Goal: Task Accomplishment & Management: Manage account settings

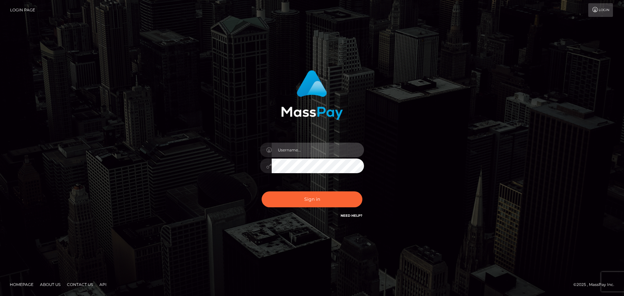
type input "hello.feetfinder"
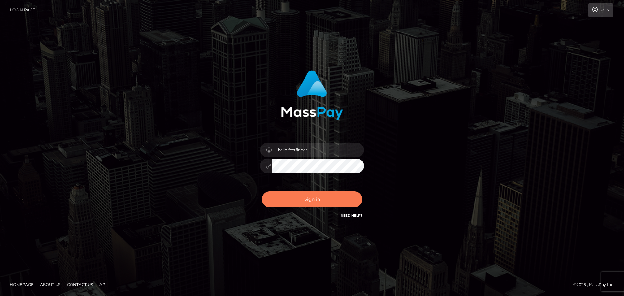
click at [310, 194] on button "Sign in" at bounding box center [312, 200] width 101 height 16
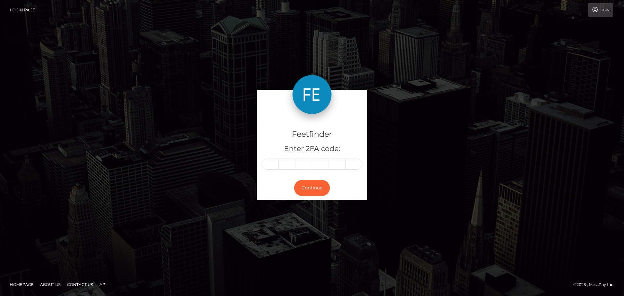
click at [280, 158] on div "Feetfinder Enter 2FA code:" at bounding box center [312, 145] width 111 height 62
click at [285, 163] on input "text" at bounding box center [287, 164] width 17 height 11
click at [274, 162] on input "text" at bounding box center [270, 164] width 17 height 11
type input "9"
type input "2"
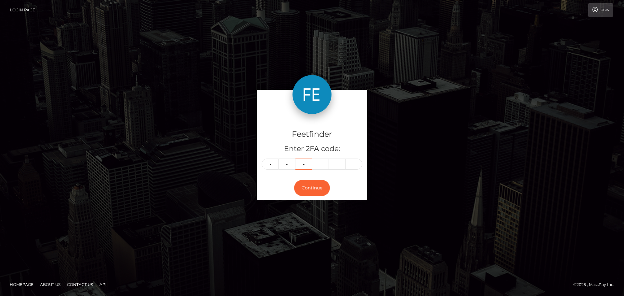
type input "4"
type input "9"
type input "4"
type input "0"
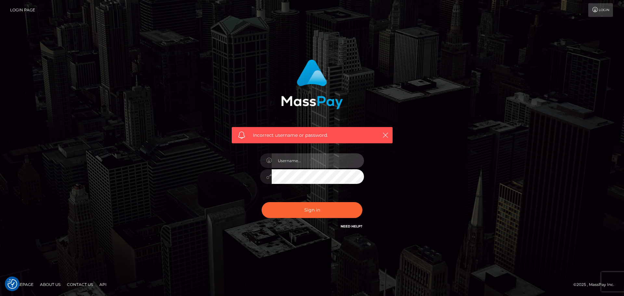
type input "hello.feetfinder"
click at [262, 202] on button "Sign in" at bounding box center [312, 210] width 101 height 16
type input "hello.feetfinder"
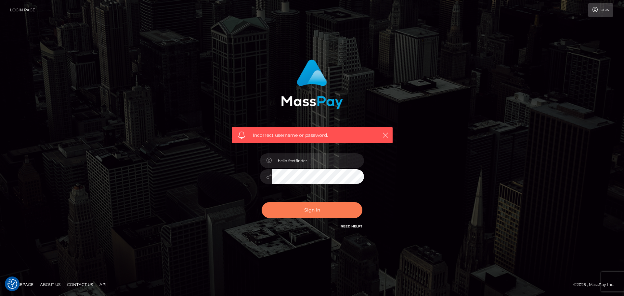
click at [284, 205] on button "Sign in" at bounding box center [312, 210] width 101 height 16
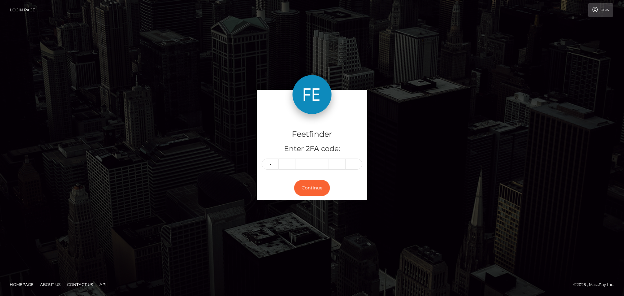
type input "9"
type input "3"
type input "6"
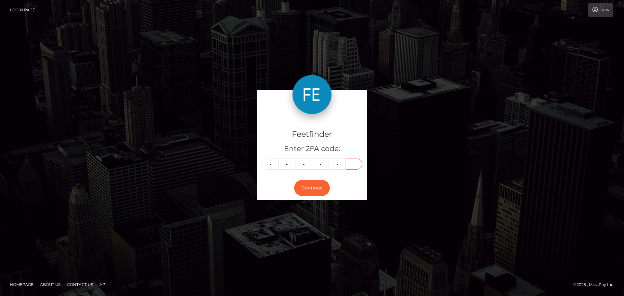
type input "4"
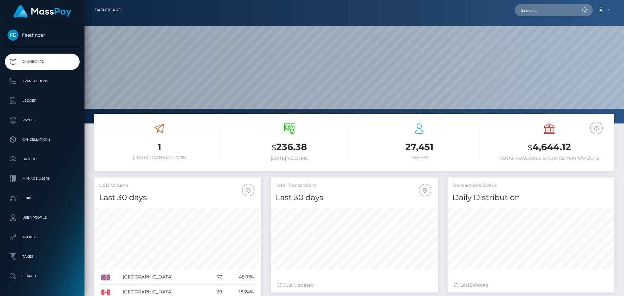
scroll to position [115, 167]
click at [500, 158] on h6 "Total Available Balance for Payouts" at bounding box center [549, 159] width 120 height 6
drag, startPoint x: 495, startPoint y: 156, endPoint x: 573, endPoint y: 157, distance: 77.4
click at [573, 157] on h6 "Total Available Balance for Payouts" at bounding box center [549, 159] width 120 height 6
click at [580, 164] on div "USD Balance $ 4,644.12 Total Available Balance for Payouts" at bounding box center [549, 143] width 120 height 49
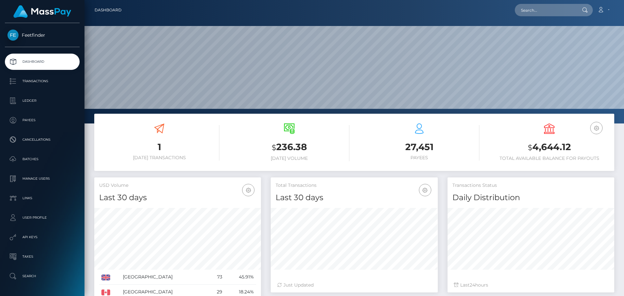
click at [580, 160] on h6 "Total Available Balance for Payouts" at bounding box center [549, 159] width 120 height 6
